Goal: Navigation & Orientation: Find specific page/section

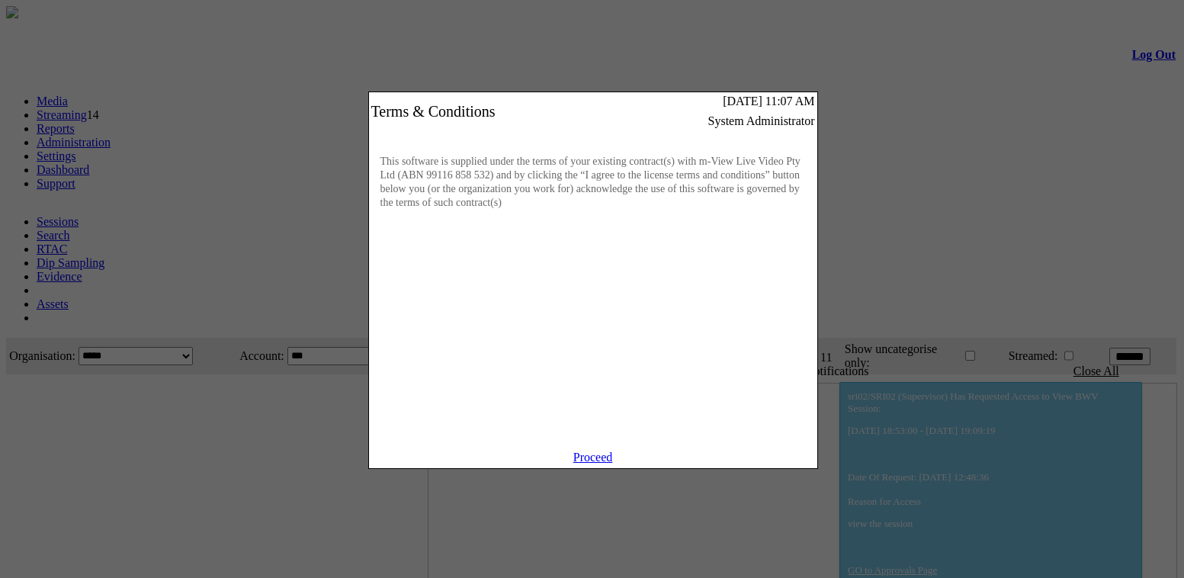
click at [607, 463] on link "Proceed" at bounding box center [593, 456] width 40 height 13
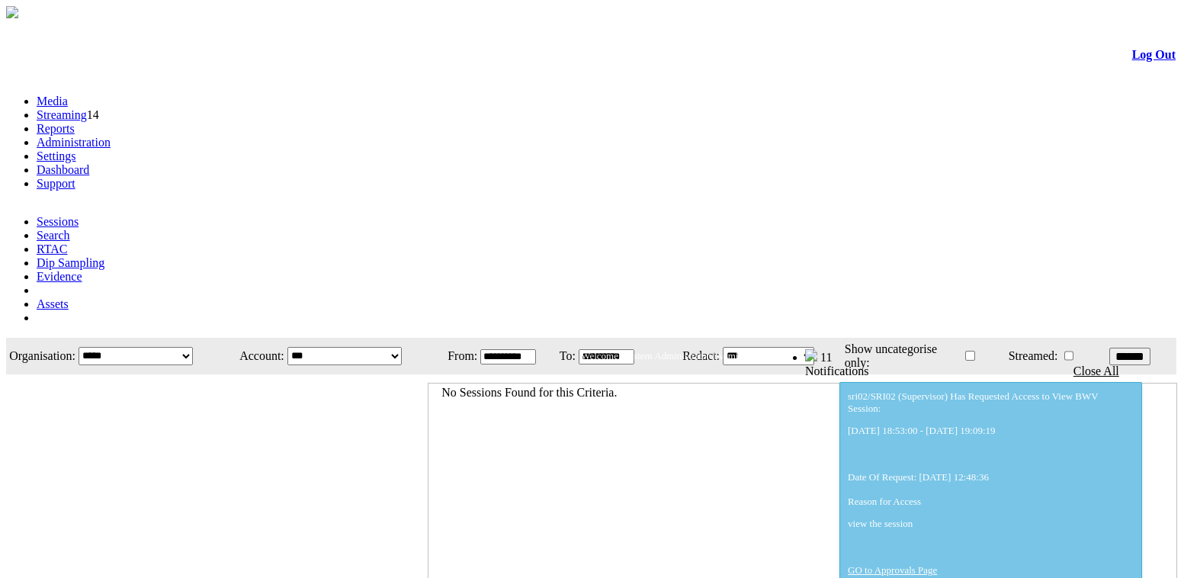
click at [111, 136] on link "Administration" at bounding box center [74, 142] width 74 height 13
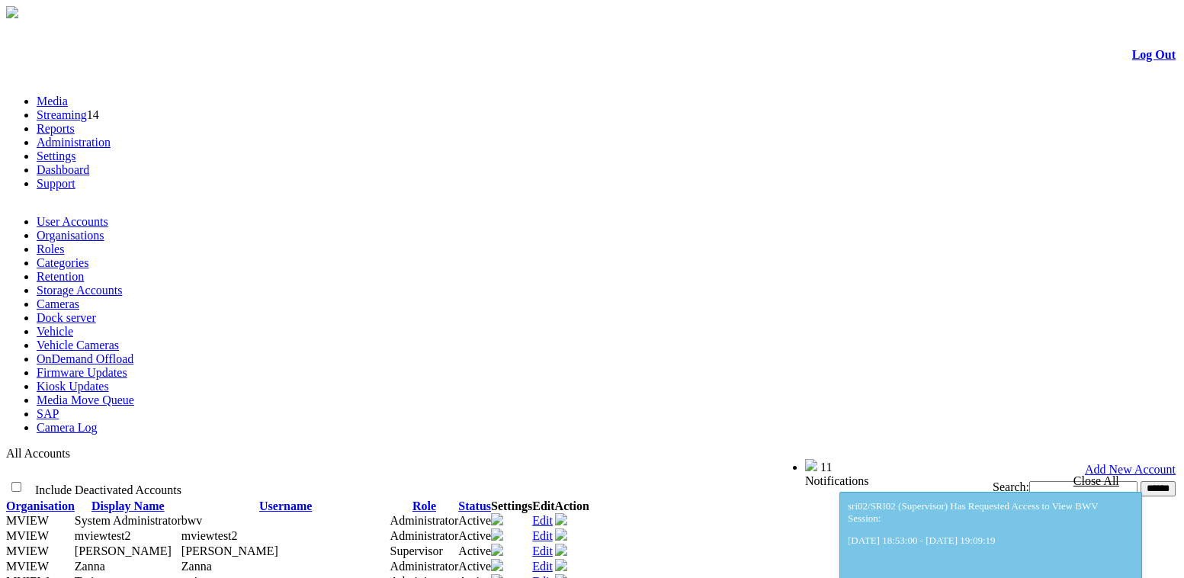
click at [89, 163] on link "Dashboard" at bounding box center [63, 169] width 53 height 13
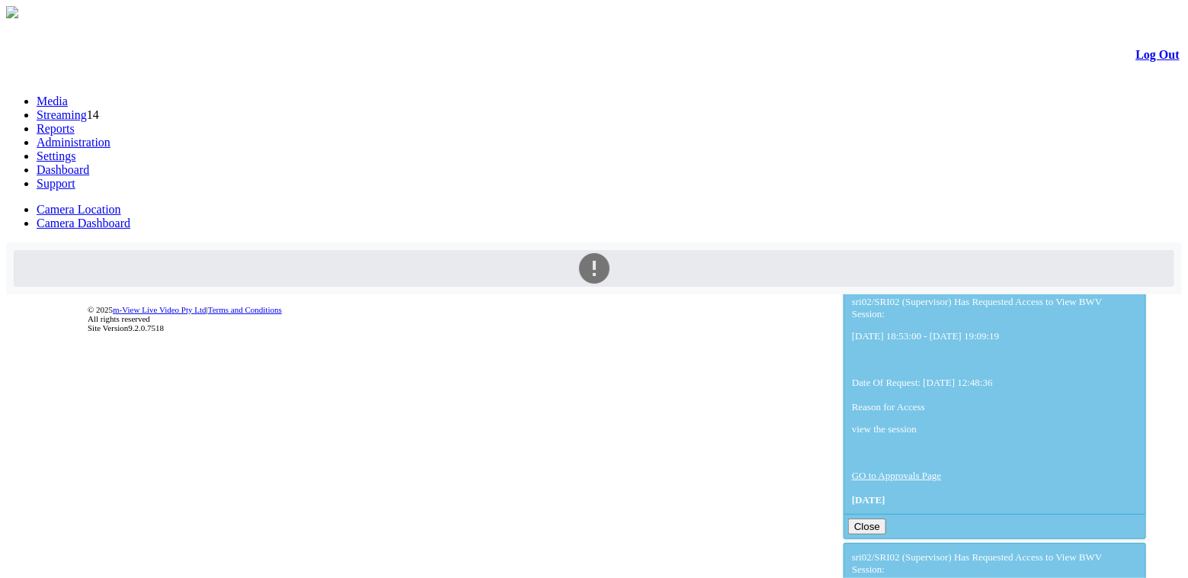
click at [130, 216] on link "Camera Dashboard" at bounding box center [84, 222] width 94 height 13
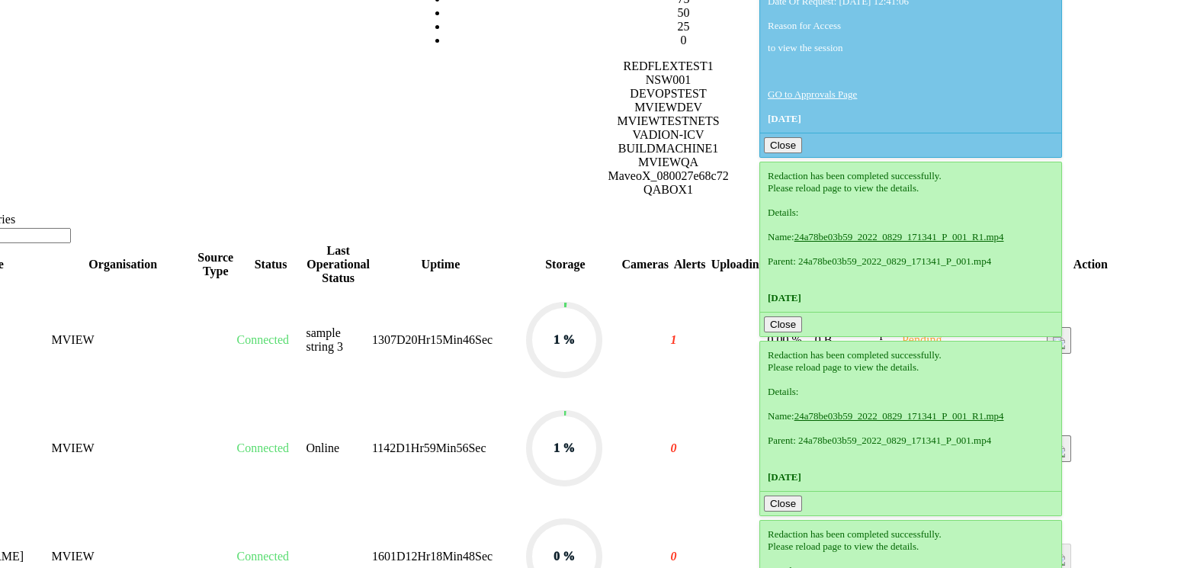
scroll to position [639, 104]
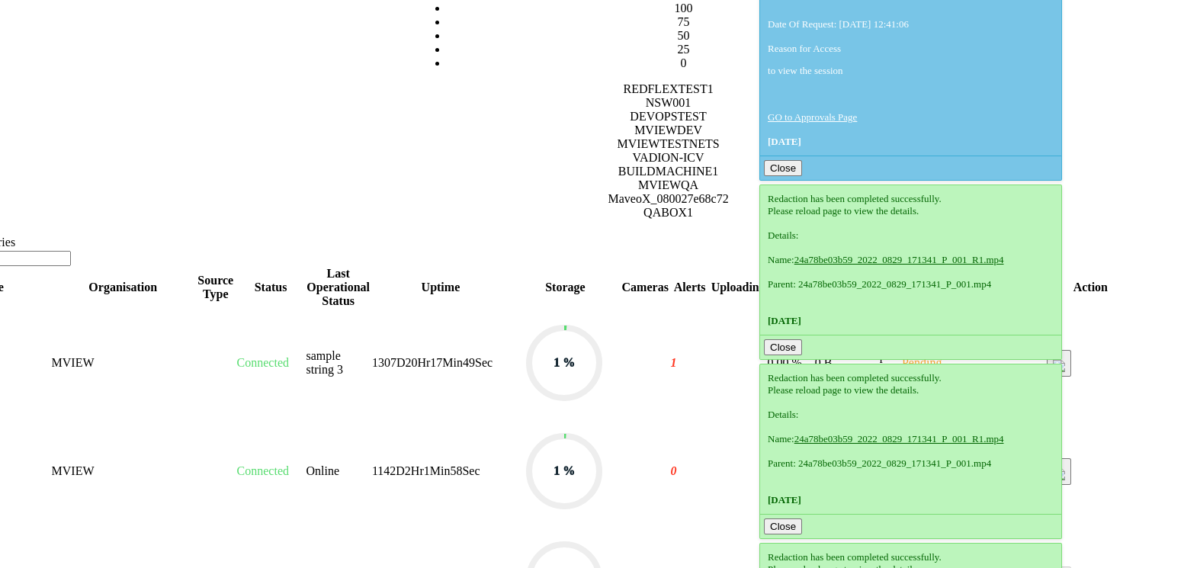
click at [245, 567] on span "Connected" at bounding box center [263, 578] width 52 height 13
